Goal: Navigation & Orientation: Find specific page/section

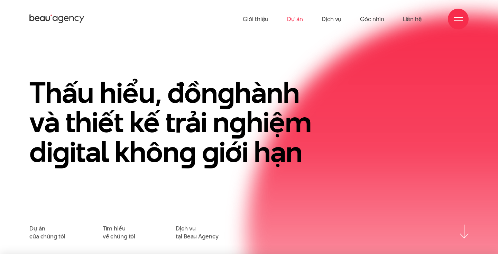
click at [298, 19] on link "Dự án" at bounding box center [295, 19] width 16 height 38
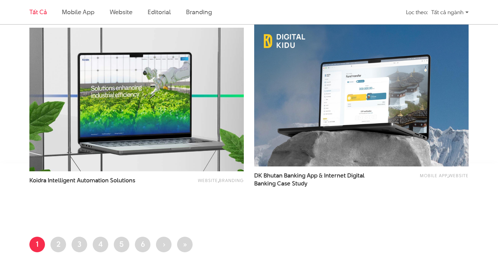
scroll to position [1178, 0]
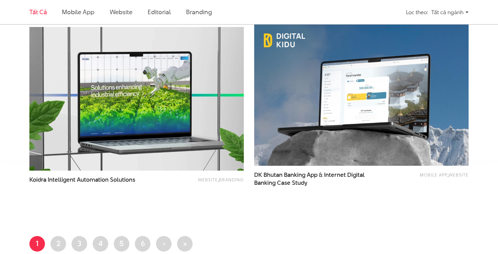
click at [169, 98] on img at bounding box center [137, 99] width 236 height 158
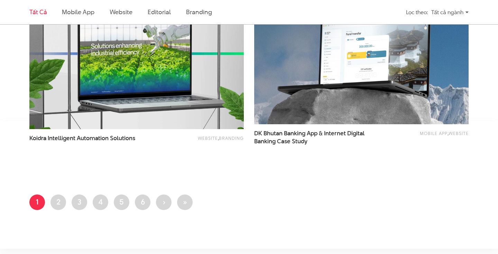
scroll to position [1299, 0]
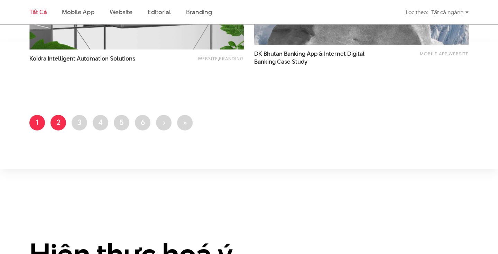
click at [59, 120] on link "Trang 2" at bounding box center [58, 123] width 16 height 16
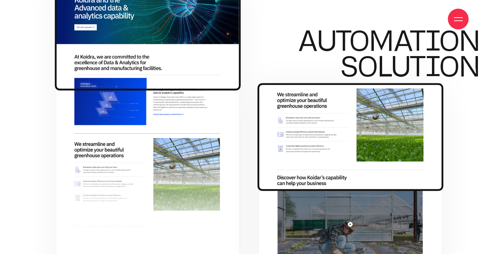
scroll to position [1250, 0]
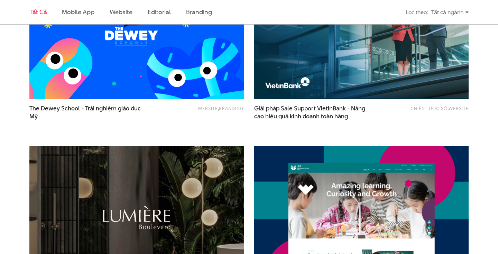
scroll to position [610, 0]
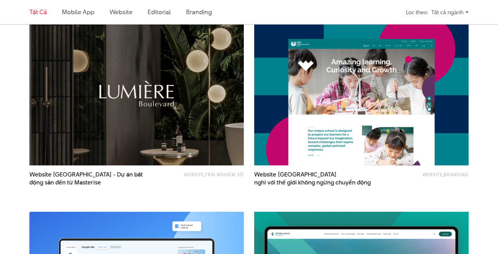
click at [112, 97] on img at bounding box center [137, 94] width 236 height 158
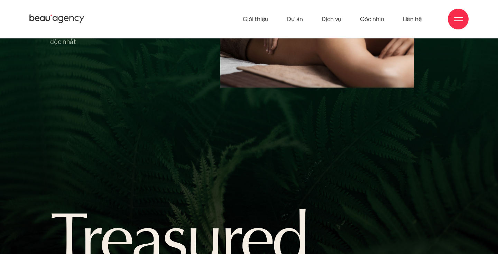
scroll to position [2682, 0]
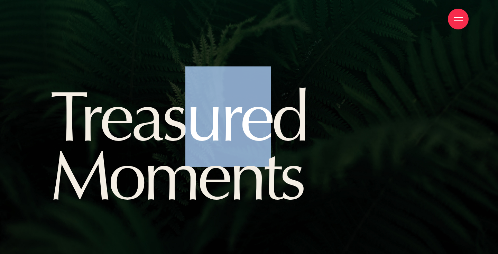
drag, startPoint x: 186, startPoint y: 109, endPoint x: 294, endPoint y: 109, distance: 108.5
click at [278, 109] on h2 "Treasured Moments" at bounding box center [164, 146] width 228 height 118
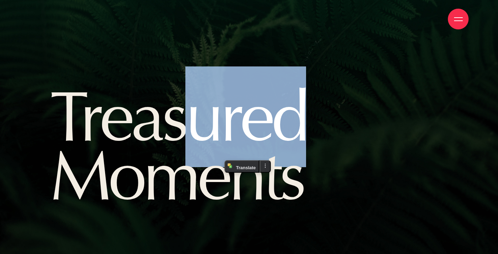
click at [363, 122] on div "Treasured Moments" at bounding box center [249, 159] width 408 height 145
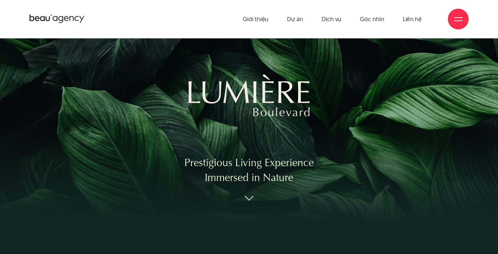
scroll to position [0, 0]
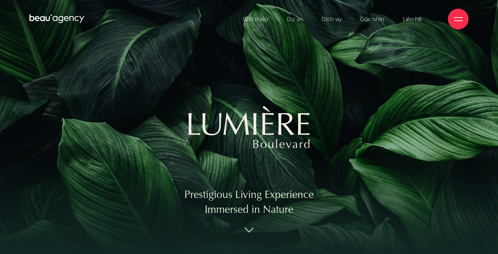
drag, startPoint x: 274, startPoint y: 120, endPoint x: 389, endPoint y: 253, distance: 175.4
